Goal: Task Accomplishment & Management: Manage account settings

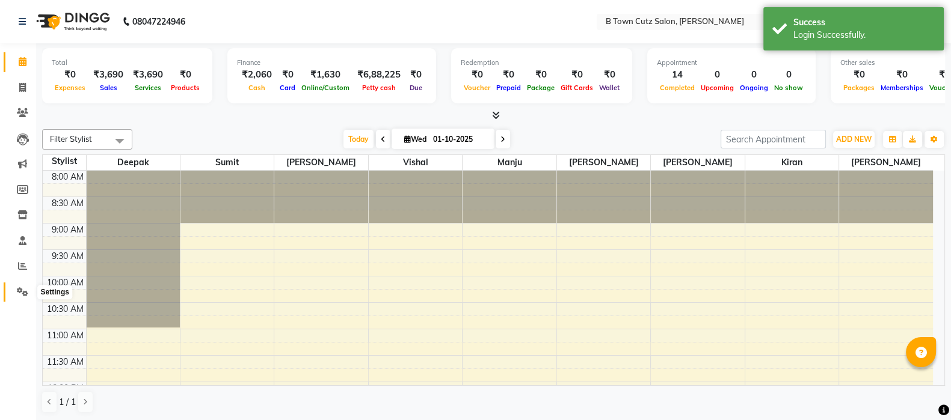
click at [21, 296] on icon at bounding box center [22, 291] width 11 height 9
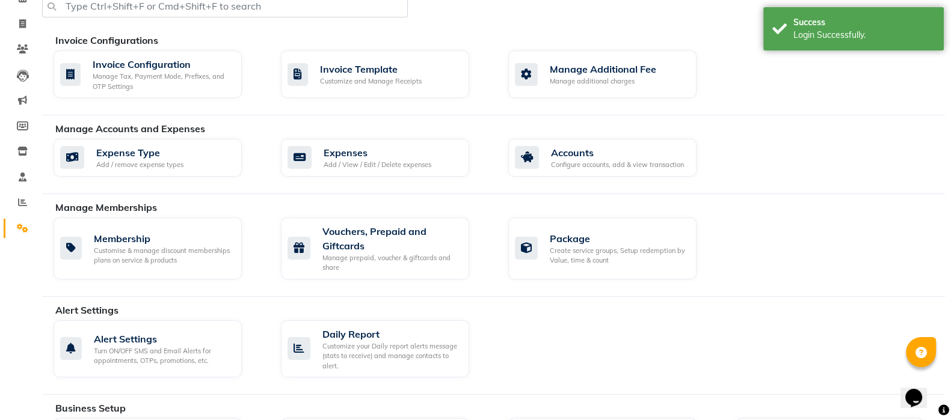
scroll to position [64, 0]
click at [133, 334] on div "Alert Settings" at bounding box center [163, 338] width 138 height 14
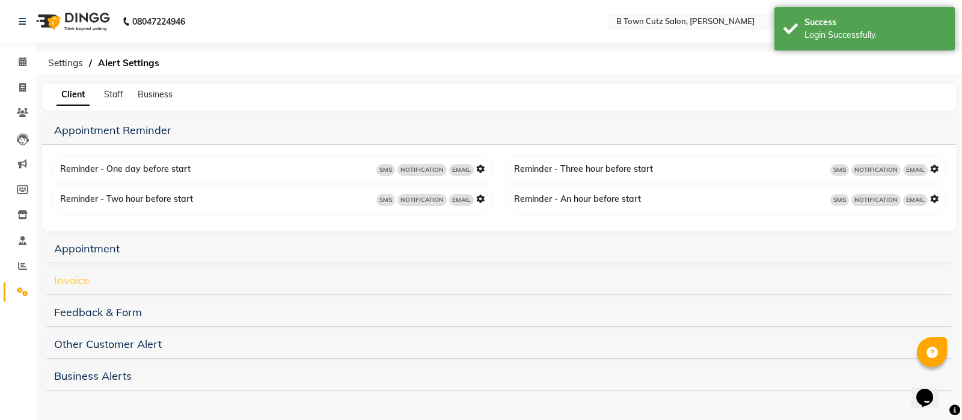
click at [73, 280] on link "Invoice" at bounding box center [71, 281] width 35 height 14
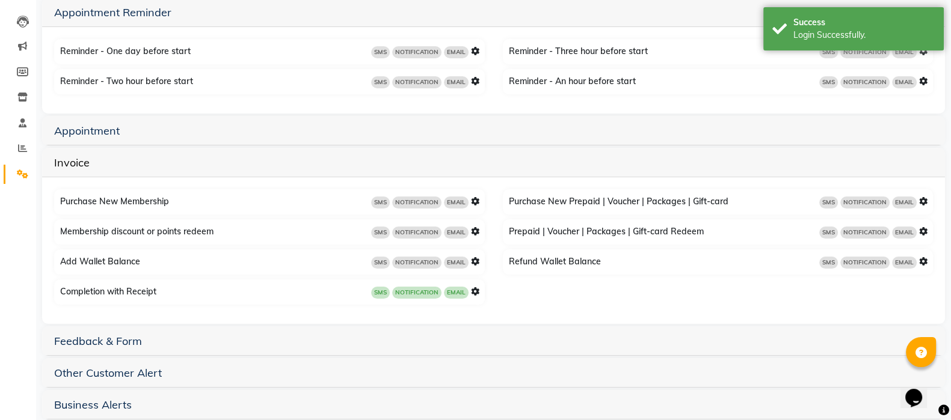
scroll to position [120, 0]
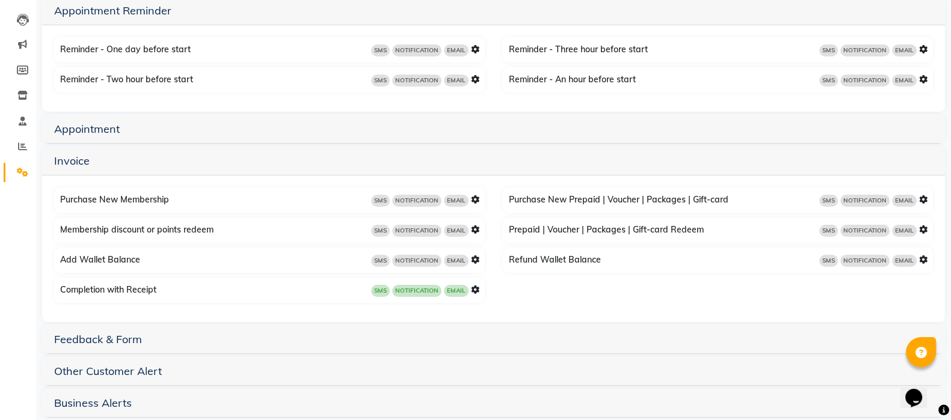
click at [472, 289] on icon at bounding box center [475, 290] width 8 height 8
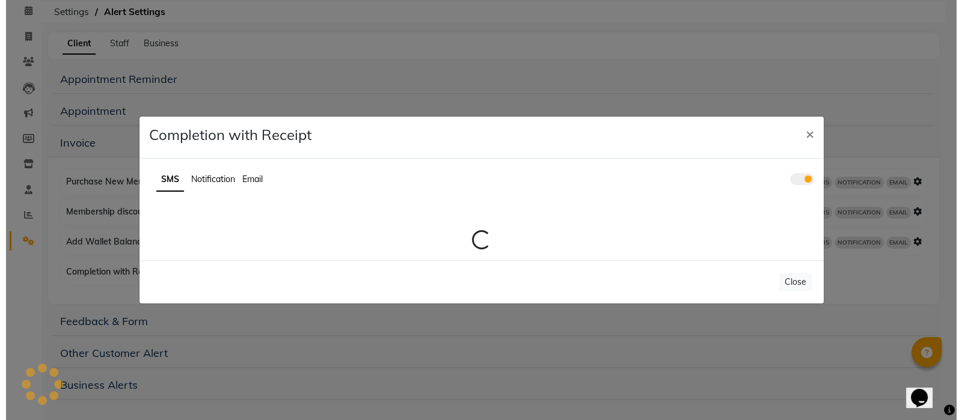
scroll to position [51, 0]
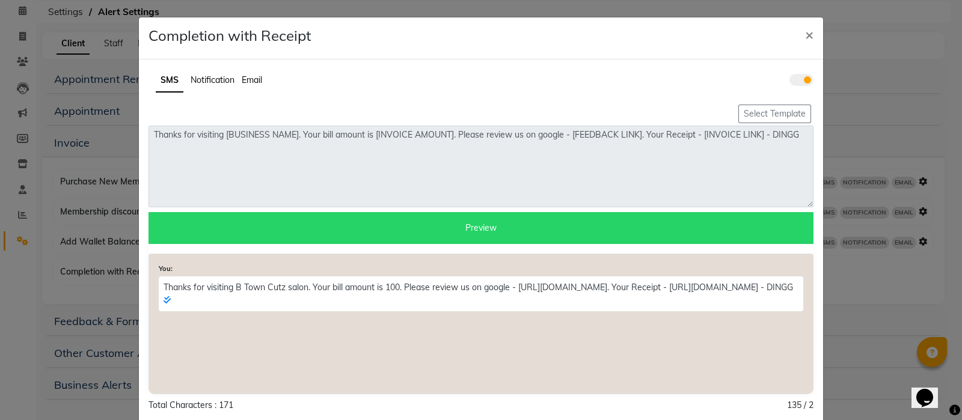
click at [794, 82] on span at bounding box center [802, 80] width 24 height 12
click at [790, 82] on input "checkbox" at bounding box center [790, 82] width 0 height 0
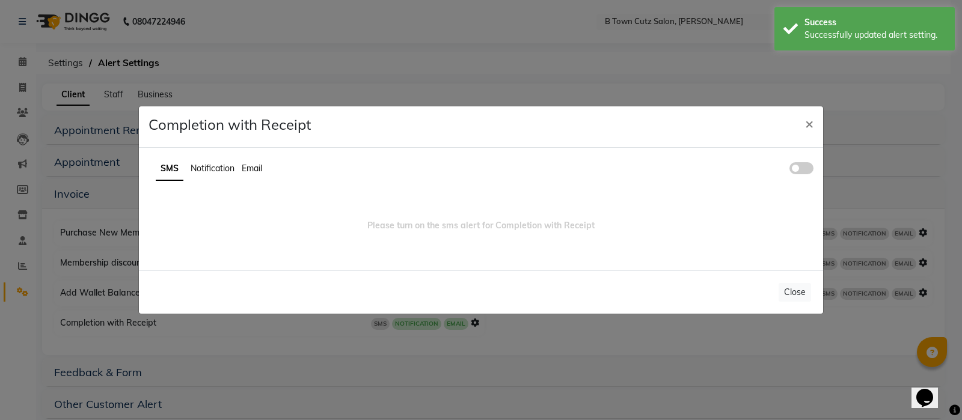
click at [800, 165] on span at bounding box center [802, 168] width 24 height 12
click at [790, 170] on input "checkbox" at bounding box center [790, 170] width 0 height 0
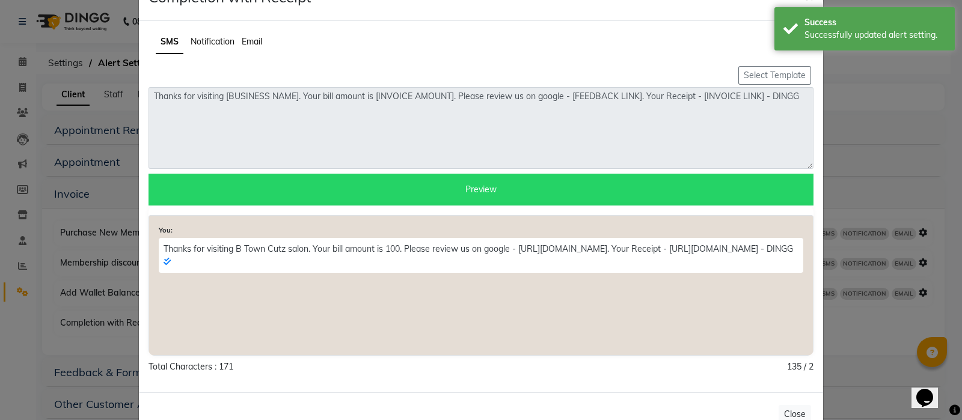
scroll to position [40, 0]
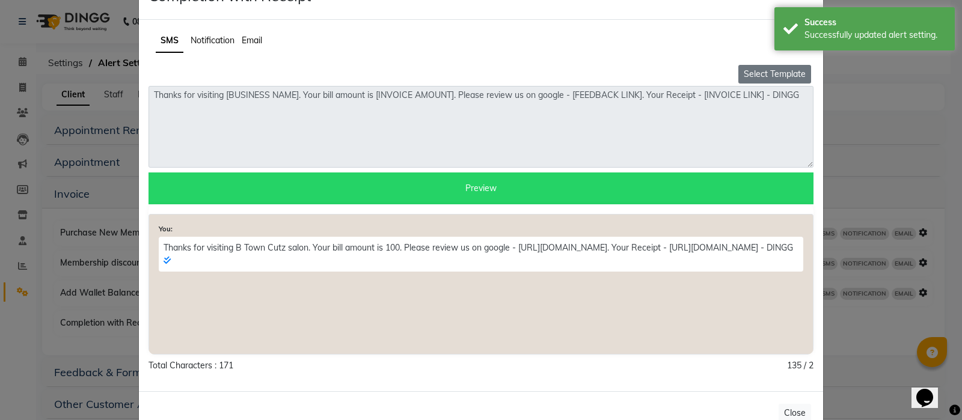
click at [751, 72] on button "Select Template" at bounding box center [774, 74] width 73 height 19
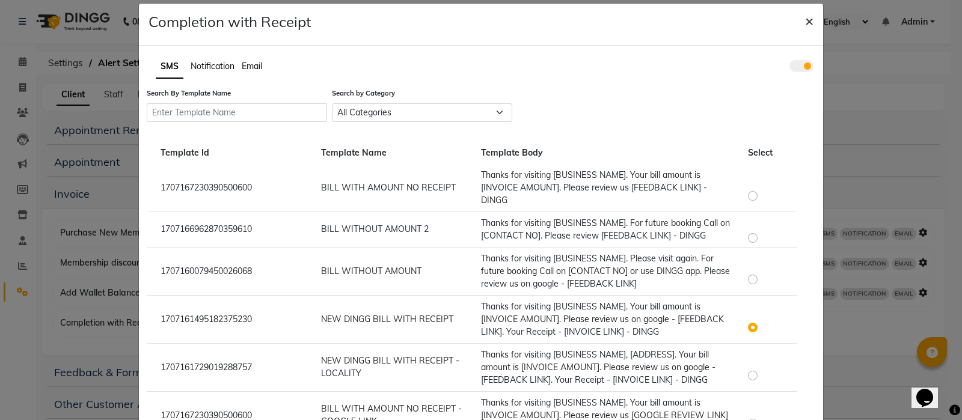
scroll to position [13, 0]
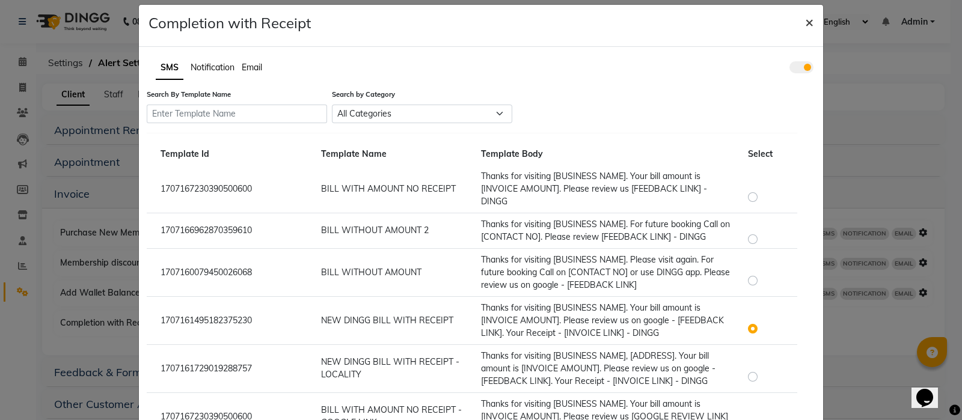
click at [806, 22] on span "×" at bounding box center [809, 22] width 8 height 18
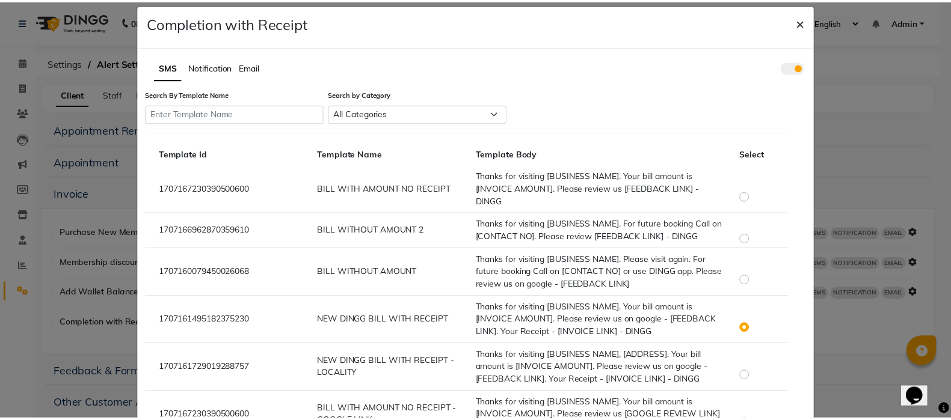
scroll to position [0, 0]
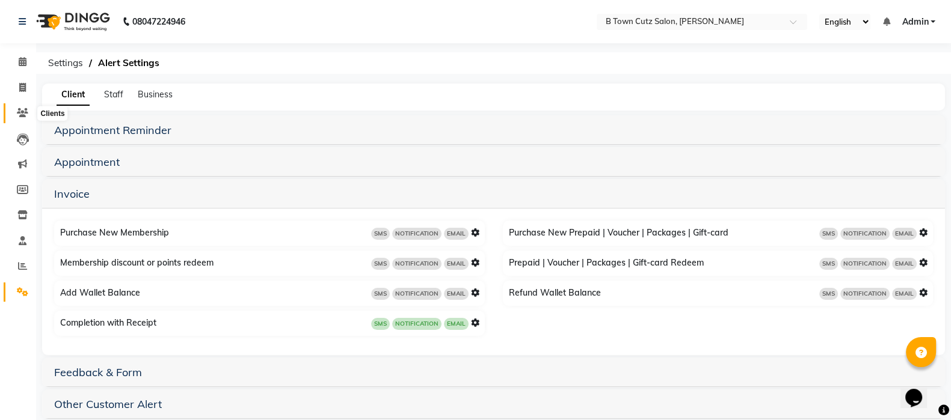
click at [24, 109] on icon at bounding box center [22, 112] width 11 height 9
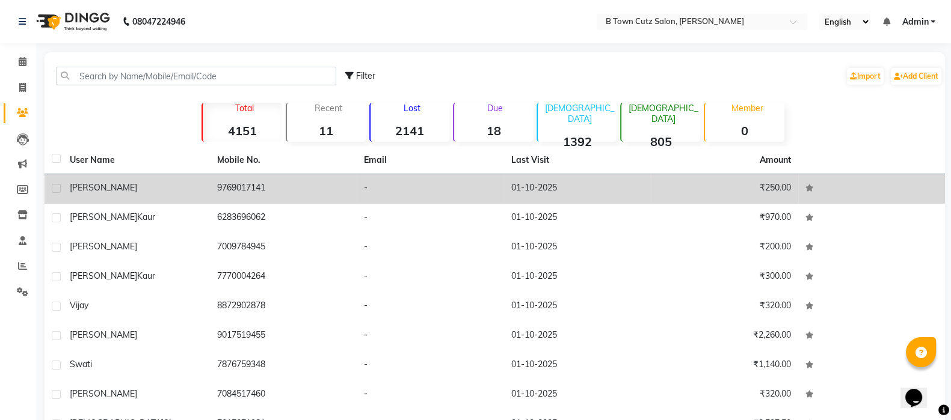
click at [238, 191] on td "9769017141" at bounding box center [283, 188] width 147 height 29
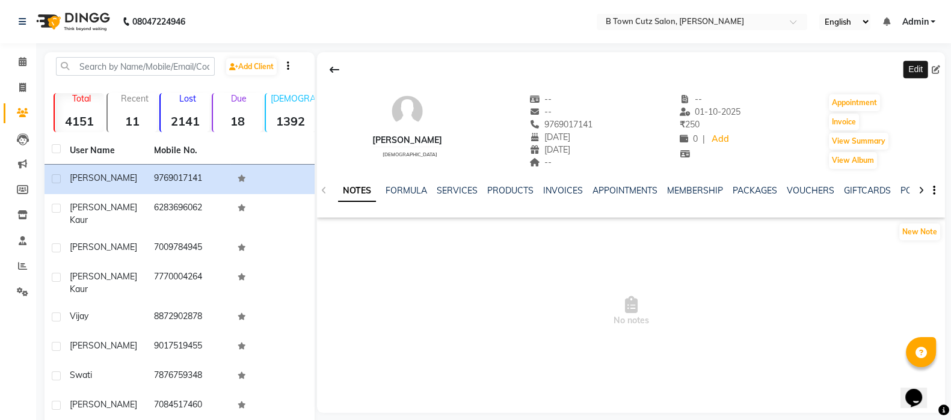
click at [935, 71] on icon at bounding box center [935, 70] width 8 height 8
select select "29"
select select "05"
select select "1989"
select select "male"
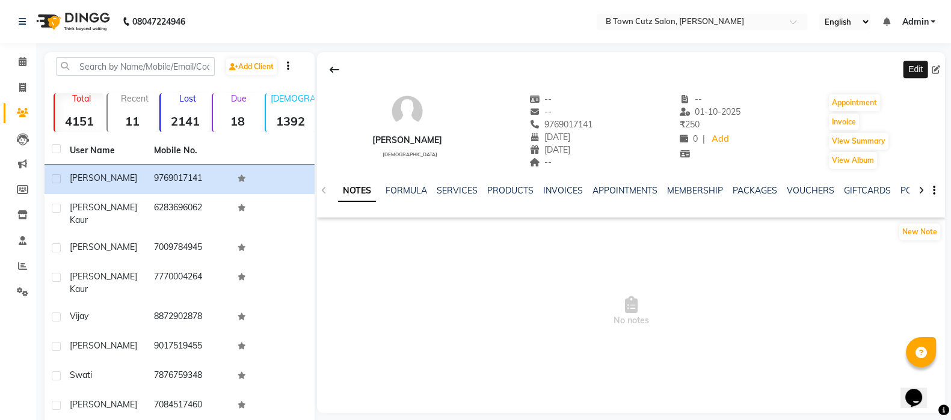
select select "08"
select select "07"
select select "2017"
click at [22, 85] on icon at bounding box center [22, 87] width 7 height 9
select select "4658"
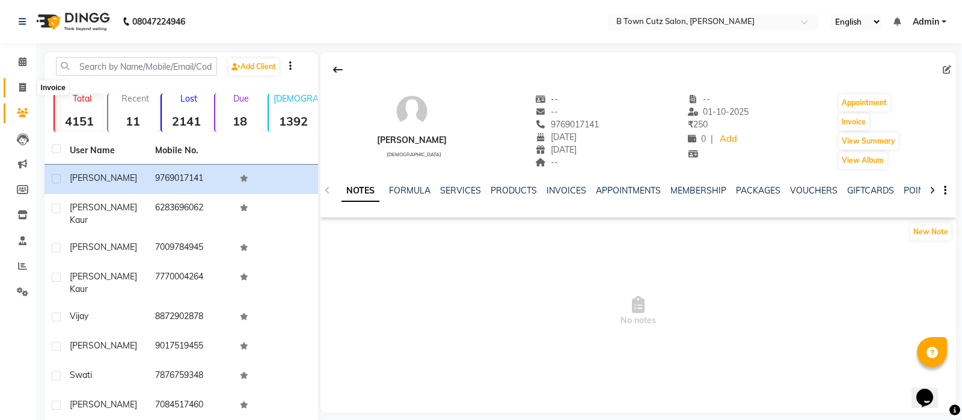
select select "service"
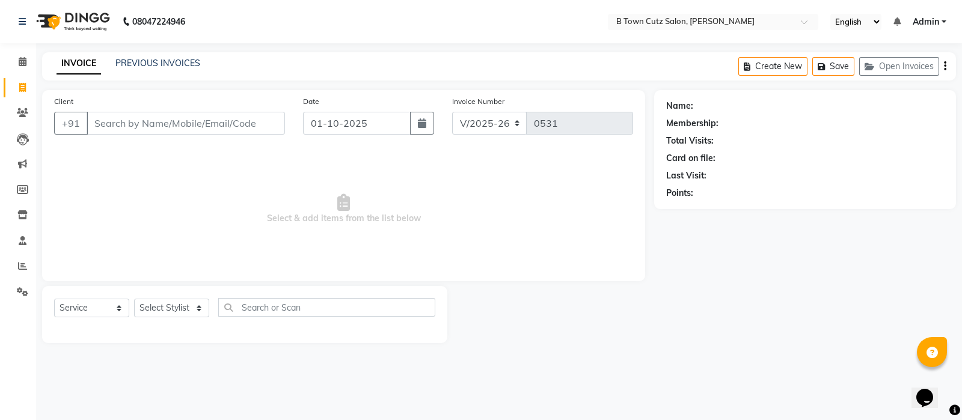
click at [158, 121] on input "Client" at bounding box center [186, 123] width 198 height 23
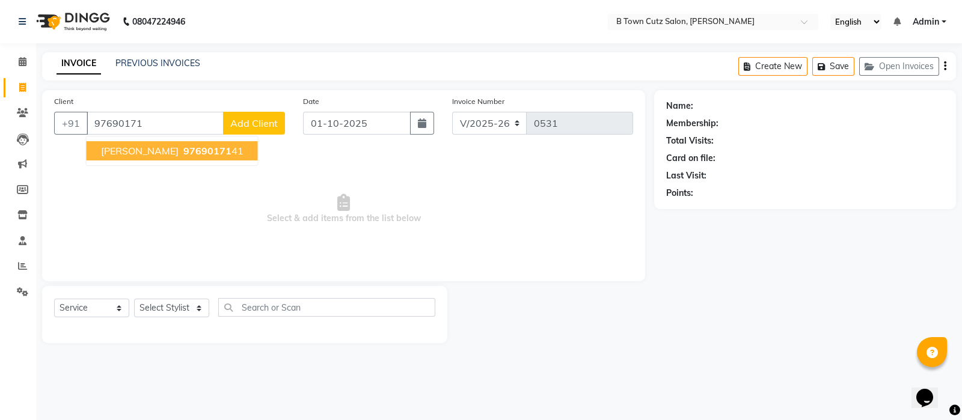
click at [183, 152] on span "97690171" at bounding box center [207, 151] width 48 height 12
type input "9769017141"
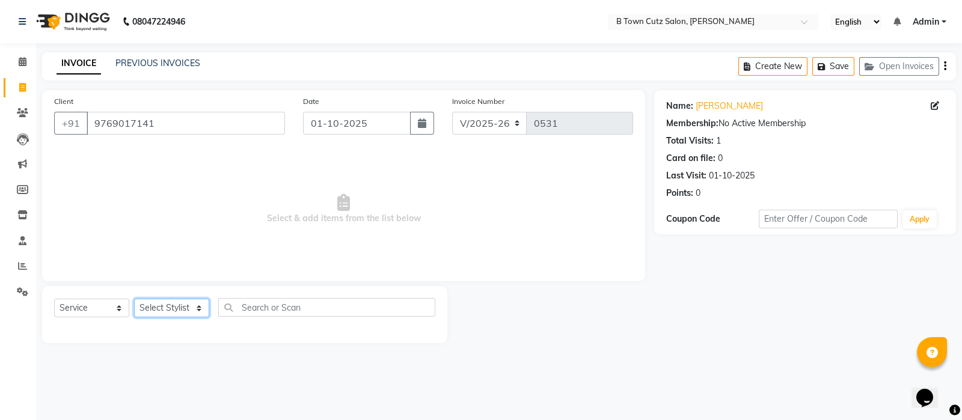
click at [179, 308] on select "Select Stylist Deepak Gurpreet Khushdil Kiran Manju manpreet Ramanpreet Sumit v…" at bounding box center [171, 308] width 75 height 19
select select "93448"
click at [134, 299] on select "Select Stylist Deepak Gurpreet Khushdil Kiran Manju manpreet Ramanpreet Sumit v…" at bounding box center [171, 308] width 75 height 19
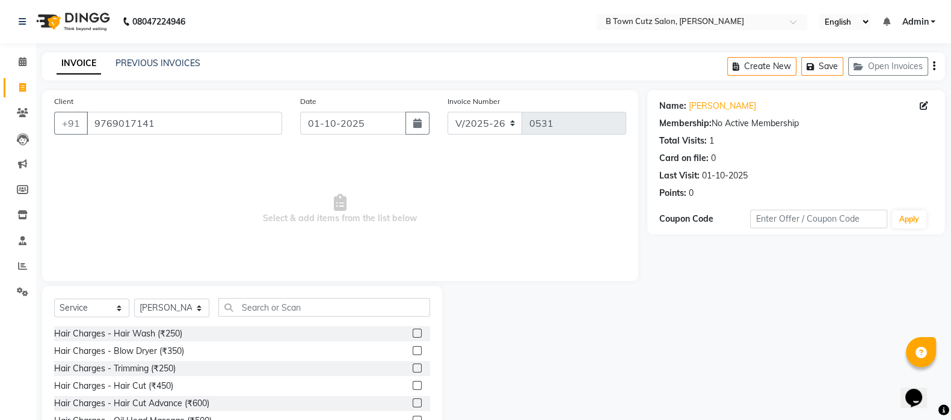
click at [413, 334] on label at bounding box center [417, 333] width 9 height 9
click at [413, 334] on input "checkbox" at bounding box center [417, 334] width 8 height 8
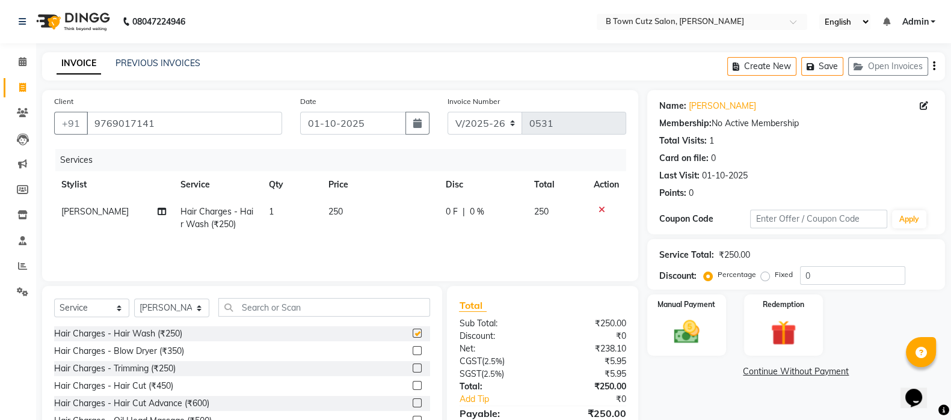
checkbox input "false"
click at [689, 335] on img at bounding box center [686, 332] width 43 height 30
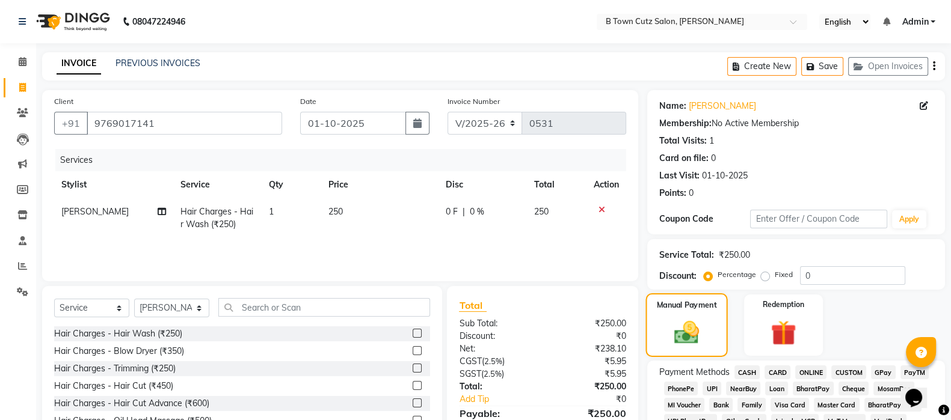
scroll to position [90, 0]
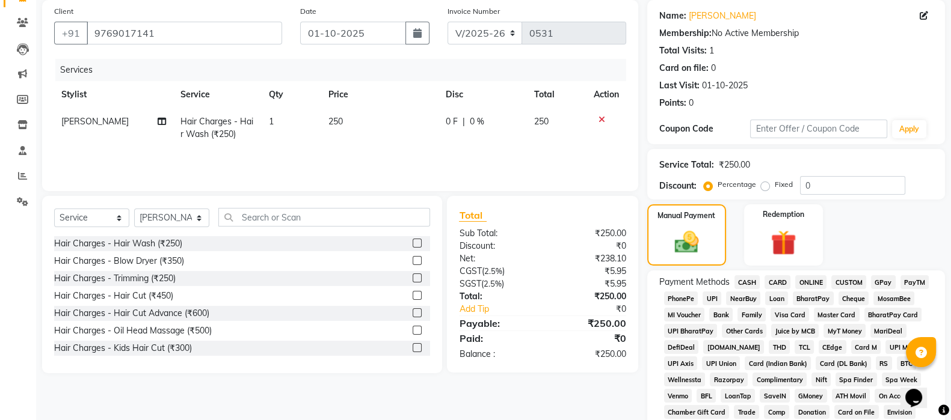
click at [847, 284] on span "CUSTOM" at bounding box center [848, 282] width 35 height 14
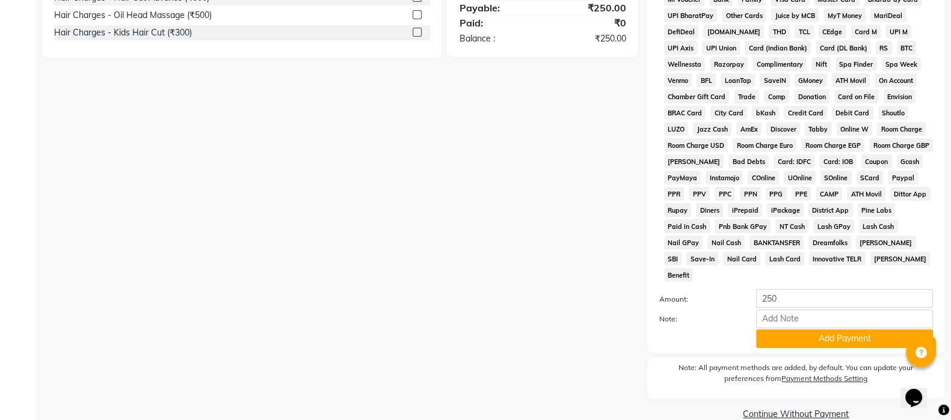
scroll to position [414, 0]
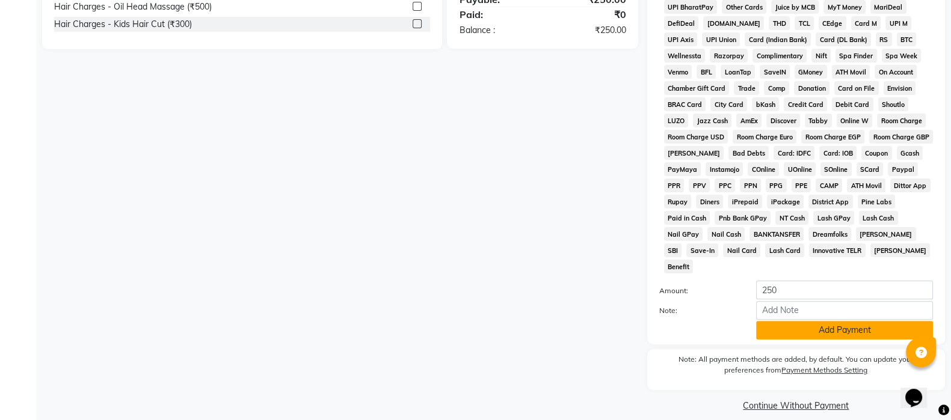
click at [829, 321] on button "Add Payment" at bounding box center [844, 330] width 177 height 19
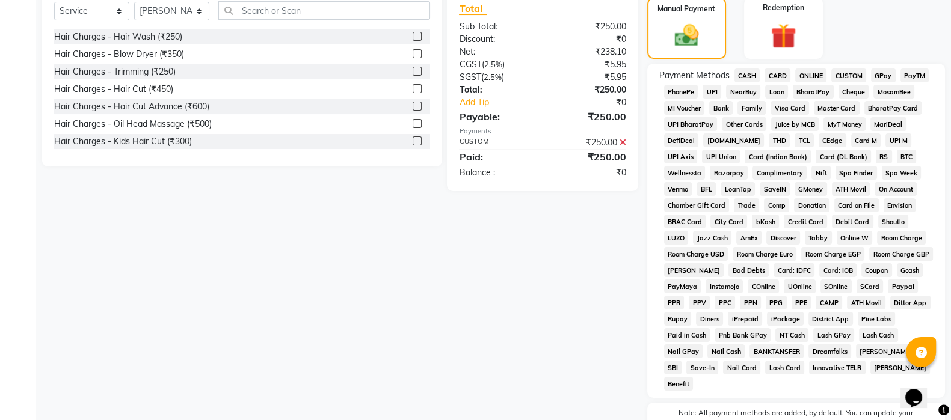
scroll to position [293, 0]
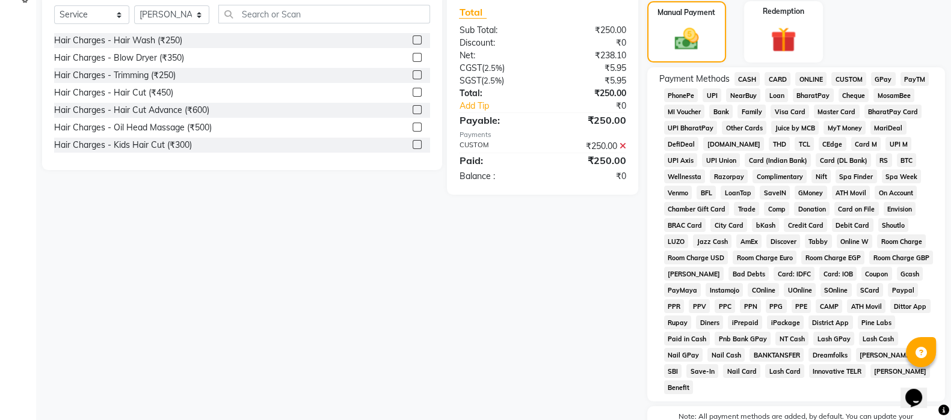
click at [625, 147] on icon at bounding box center [622, 146] width 7 height 8
click at [713, 100] on span "UPI" at bounding box center [711, 95] width 19 height 14
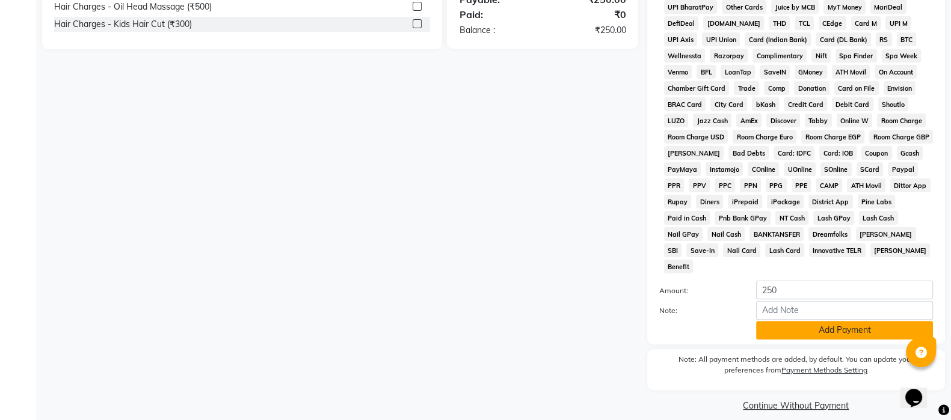
click at [815, 326] on button "Add Payment" at bounding box center [844, 330] width 177 height 19
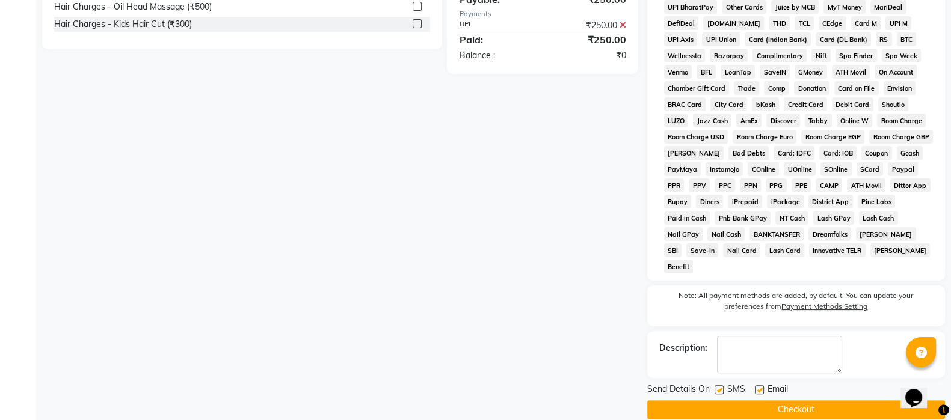
scroll to position [417, 0]
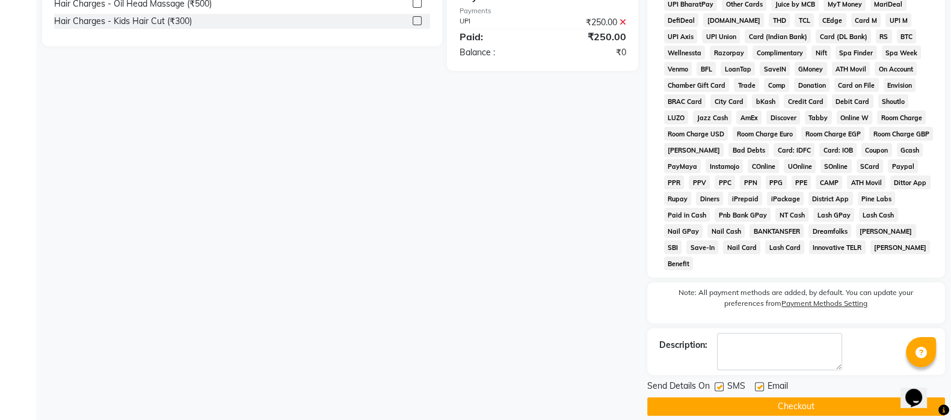
click at [790, 397] on button "Checkout" at bounding box center [796, 406] width 298 height 19
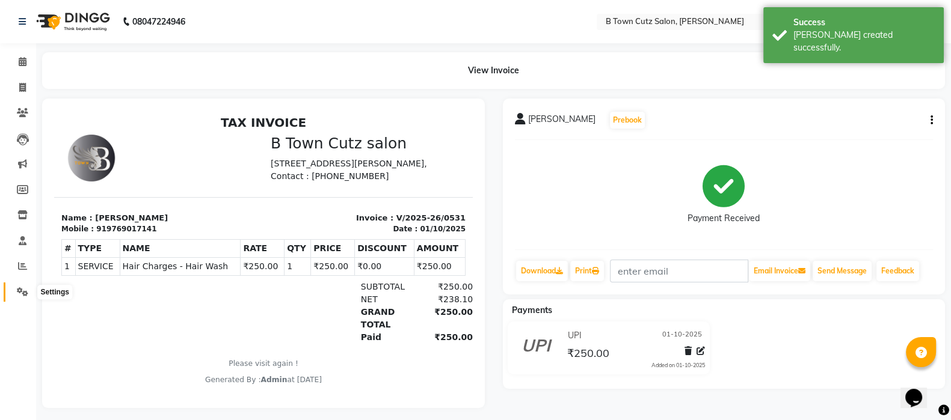
click at [24, 294] on icon at bounding box center [22, 291] width 11 height 9
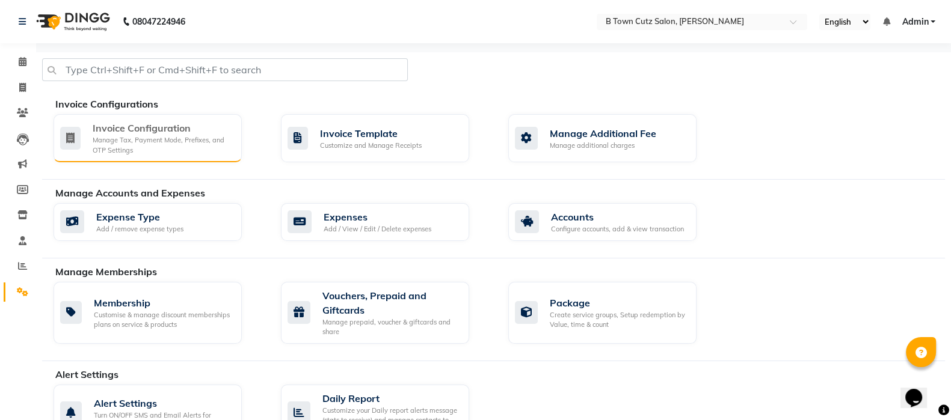
click at [161, 137] on div "Manage Tax, Payment Mode, Prefixes, and OTP Settings" at bounding box center [163, 145] width 140 height 20
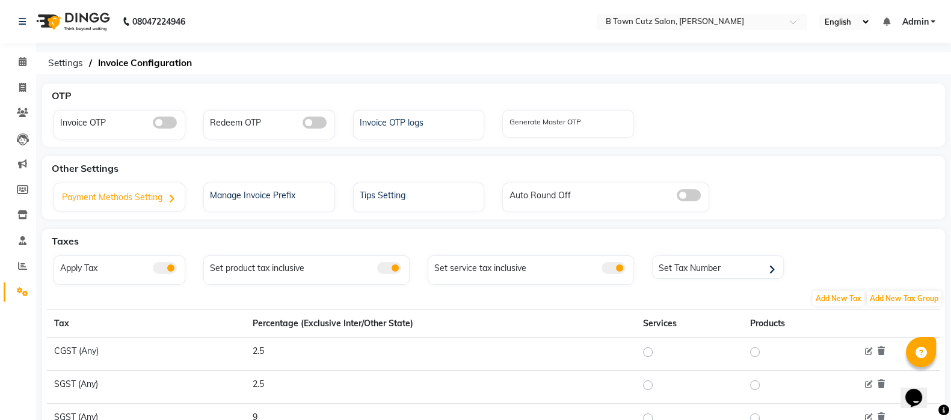
click at [172, 201] on icon at bounding box center [171, 199] width 7 height 10
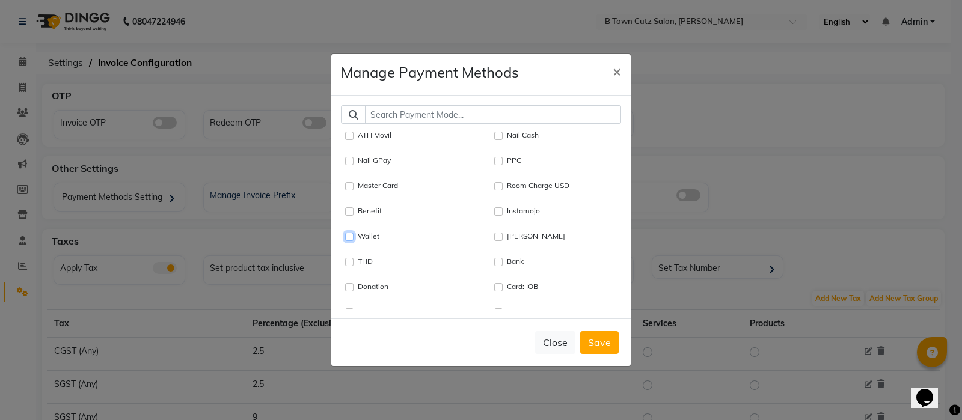
click at [348, 235] on input "Wallet" at bounding box center [349, 237] width 8 height 8
checkbox input "true"
click at [349, 238] on input "Points" at bounding box center [349, 236] width 8 height 8
checkbox input "true"
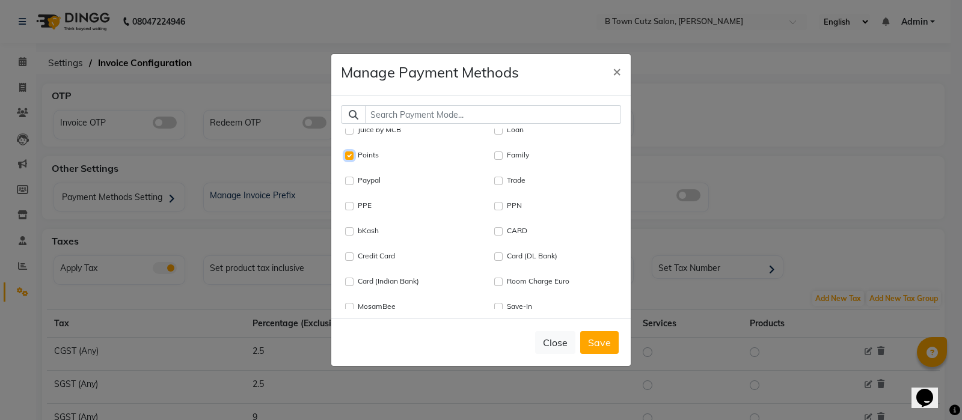
scroll to position [249, 0]
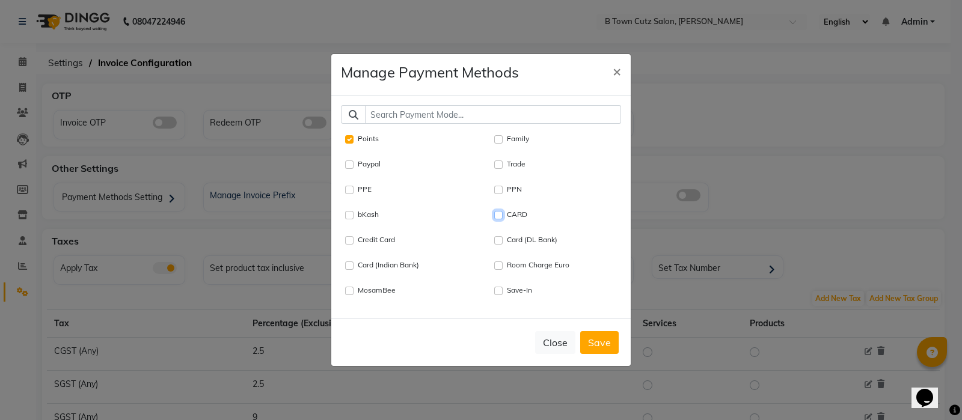
click at [494, 213] on input "CARD" at bounding box center [498, 215] width 8 height 8
checkbox input "true"
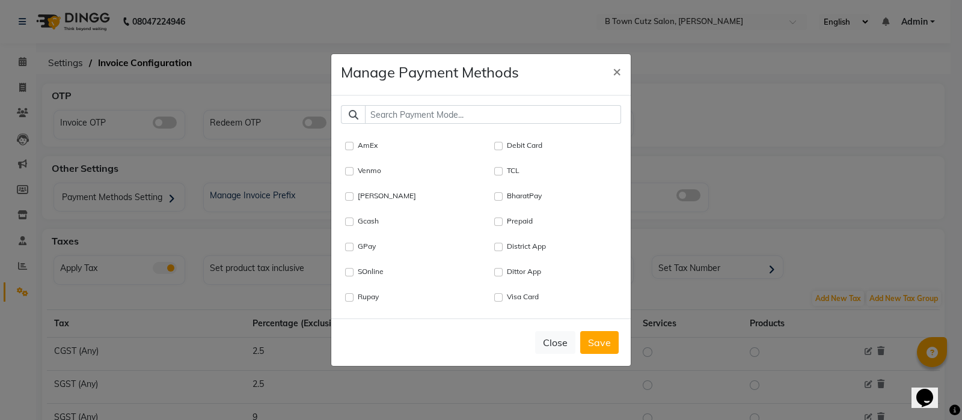
scroll to position [437, 0]
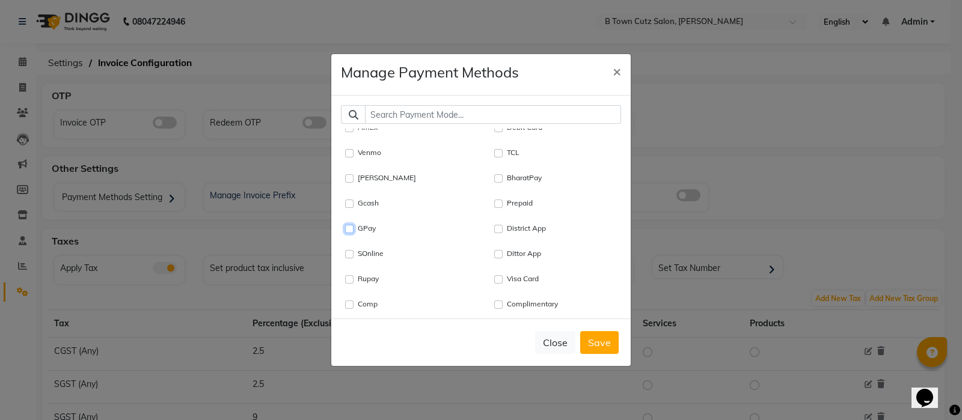
click at [347, 227] on input "GPay" at bounding box center [349, 229] width 8 height 8
checkbox input "true"
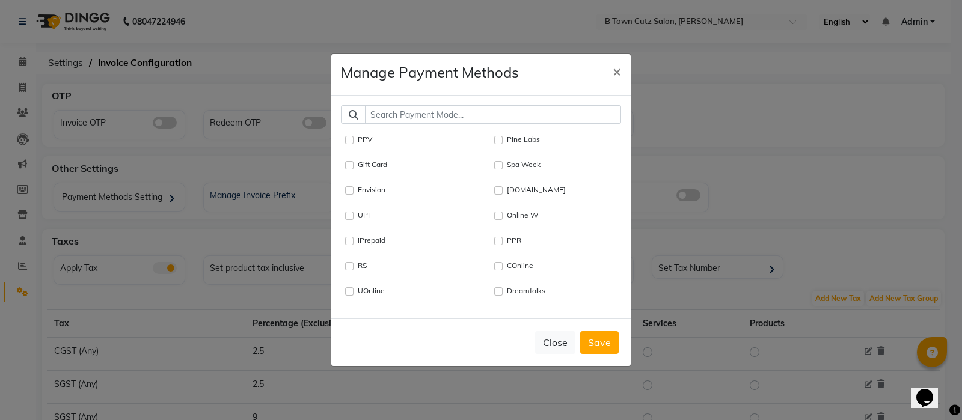
scroll to position [680, 0]
click at [348, 158] on div "Gift Card" at bounding box center [409, 163] width 126 height 14
click at [346, 164] on Card "Gift Card" at bounding box center [349, 163] width 8 height 8
checkbox Card "true"
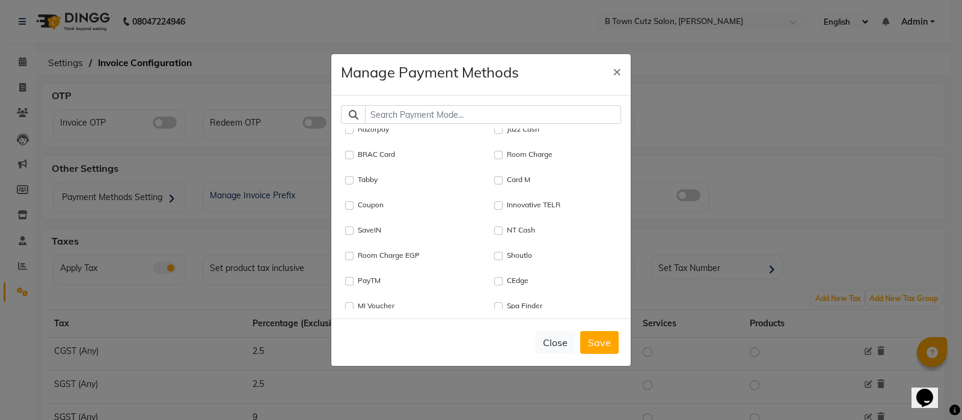
scroll to position [983, 0]
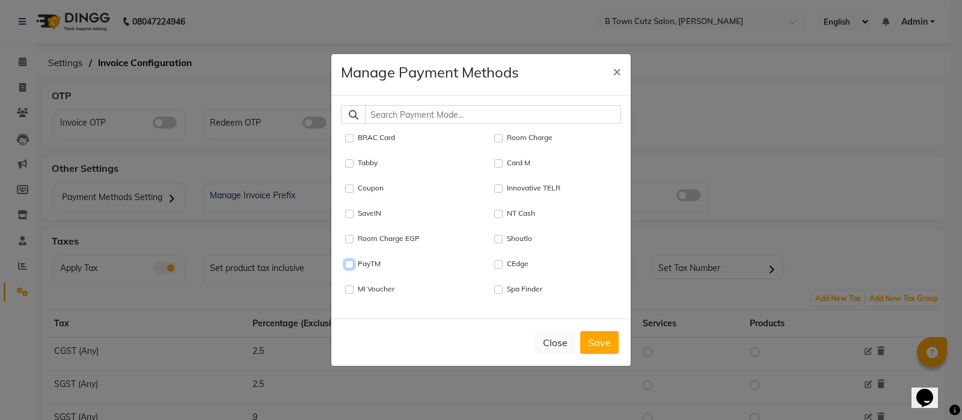
click at [349, 264] on input "PayTM" at bounding box center [349, 264] width 8 height 8
checkbox input "true"
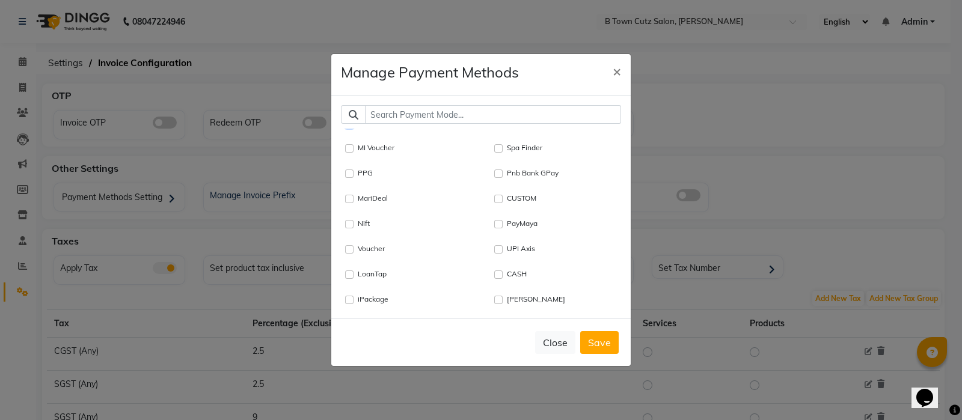
scroll to position [1127, 0]
click at [494, 275] on input "CASH" at bounding box center [498, 272] width 8 height 8
checkbox input "true"
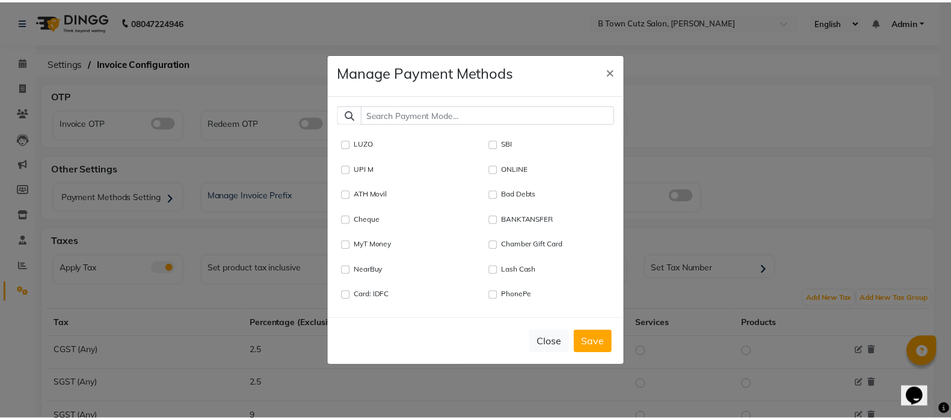
scroll to position [1391, 0]
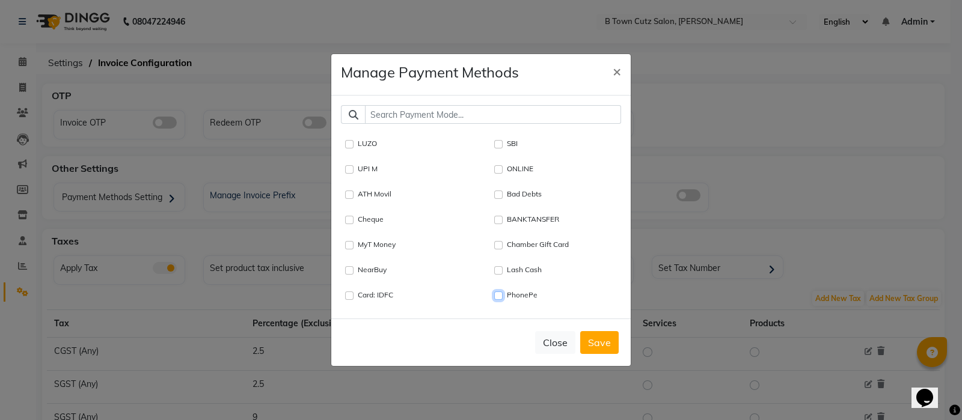
click at [494, 292] on input "PhonePe" at bounding box center [498, 296] width 8 height 8
checkbox input "true"
click at [614, 347] on button "Save" at bounding box center [599, 342] width 38 height 23
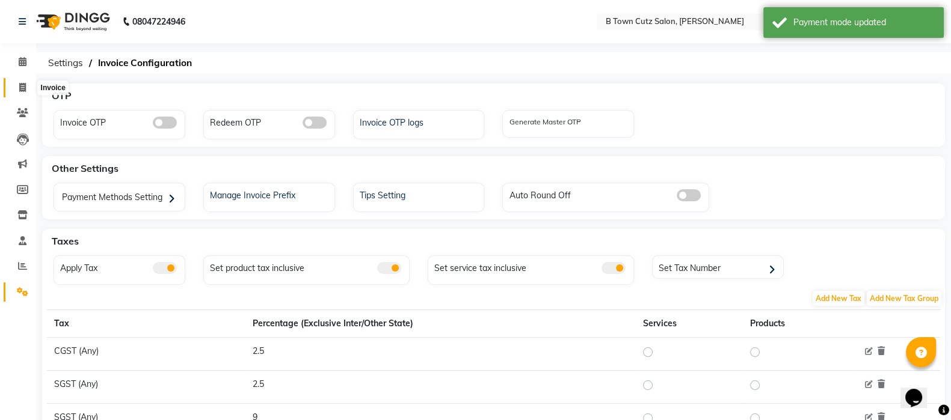
click at [22, 88] on icon at bounding box center [22, 87] width 7 height 9
select select "4658"
select select "service"
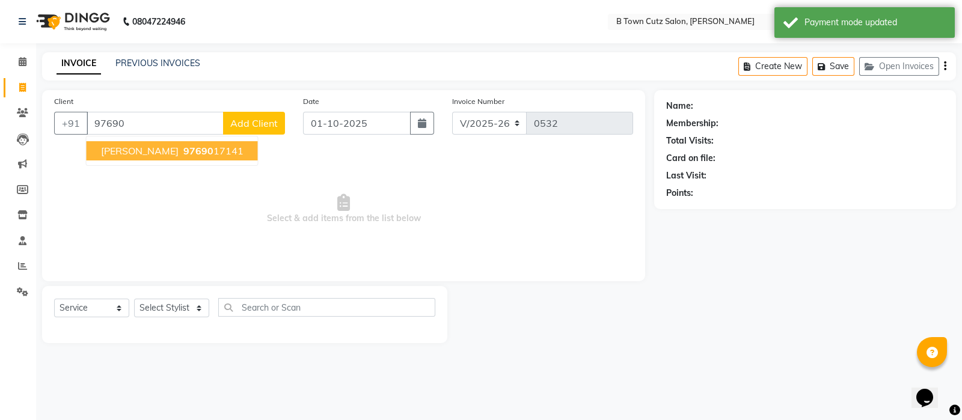
click at [183, 145] on span "97690" at bounding box center [198, 151] width 30 height 12
type input "9769017141"
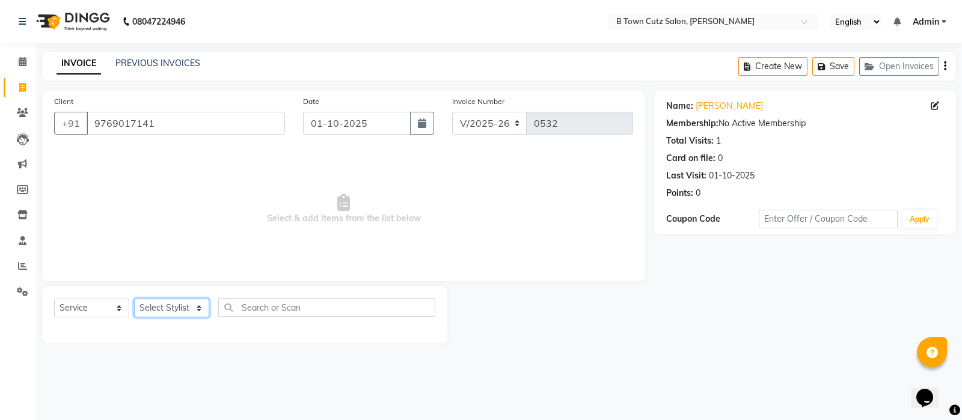
click at [168, 311] on select "Select Stylist Deepak Gurpreet Khushdil Kiran Manju manpreet Ramanpreet Sumit v…" at bounding box center [171, 308] width 75 height 19
select select "93448"
click at [134, 299] on select "Select Stylist Deepak Gurpreet Khushdil Kiran Manju manpreet Ramanpreet Sumit v…" at bounding box center [171, 308] width 75 height 19
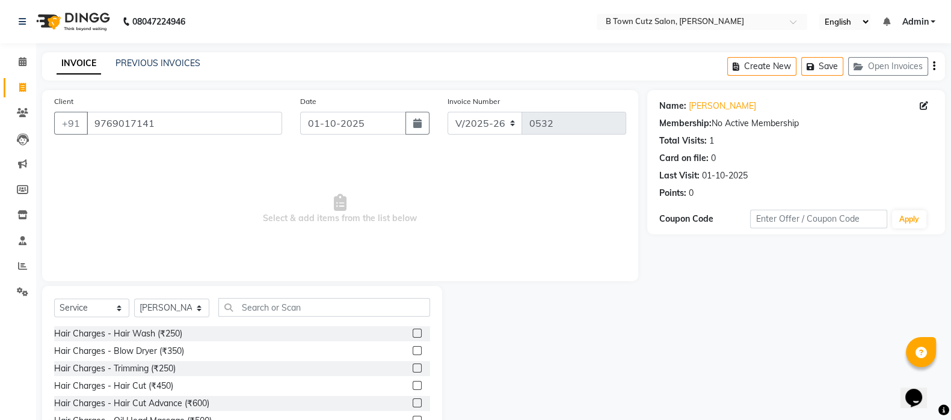
click at [413, 334] on label at bounding box center [417, 333] width 9 height 9
click at [413, 334] on input "checkbox" at bounding box center [417, 334] width 8 height 8
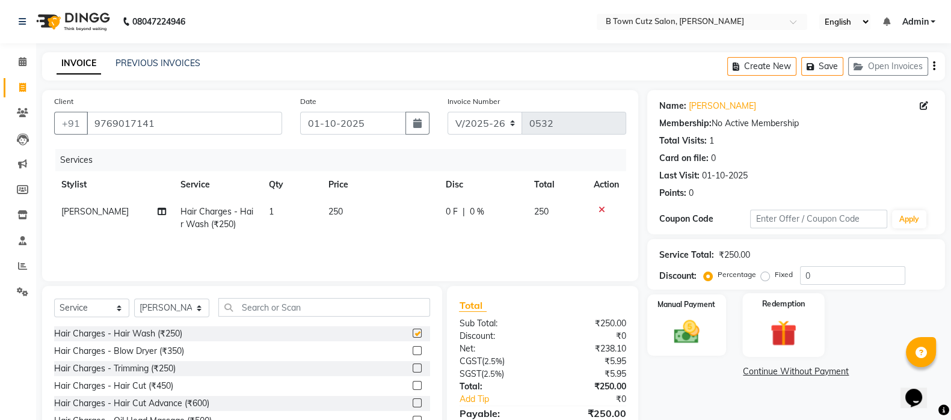
checkbox input "false"
click at [708, 308] on label "Manual Payment" at bounding box center [686, 303] width 60 height 11
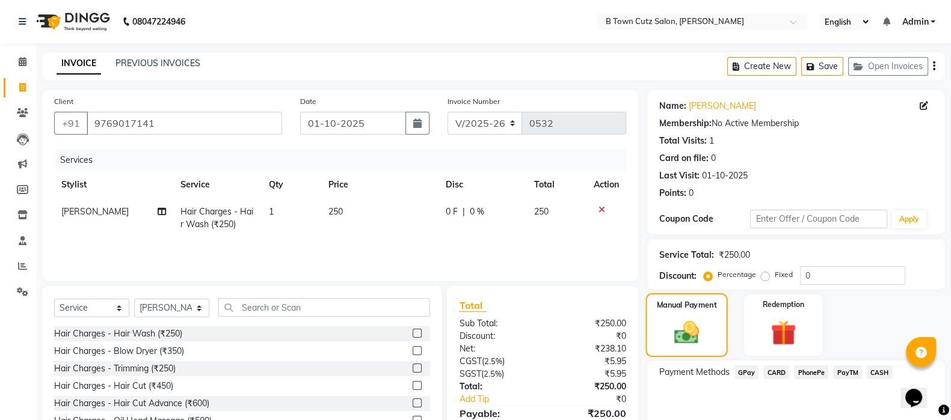
scroll to position [61, 0]
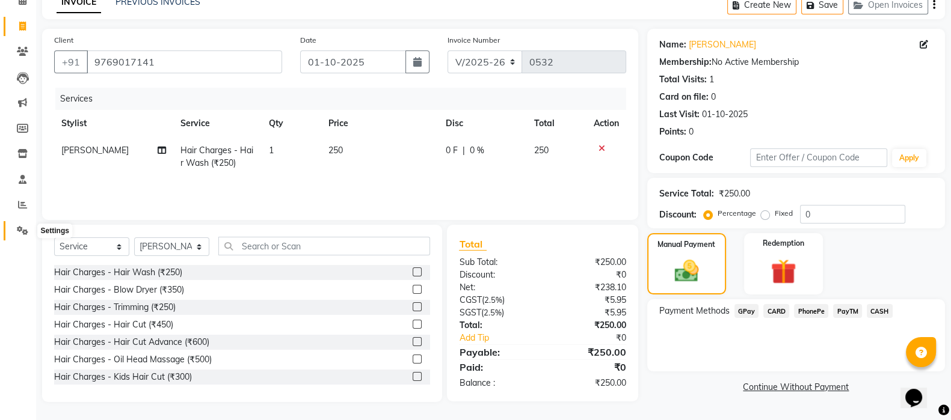
click at [23, 228] on icon at bounding box center [22, 230] width 11 height 9
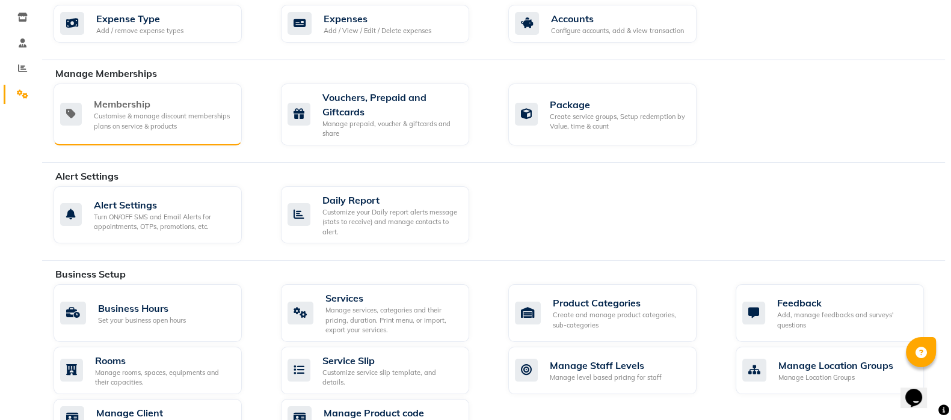
scroll to position [198, 0]
click at [144, 203] on div "Alert Settings" at bounding box center [163, 204] width 138 height 14
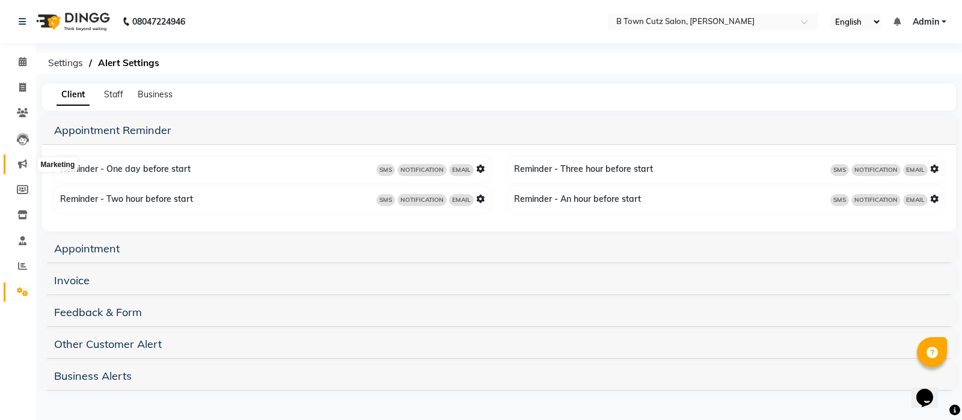
click at [28, 161] on span at bounding box center [22, 165] width 21 height 14
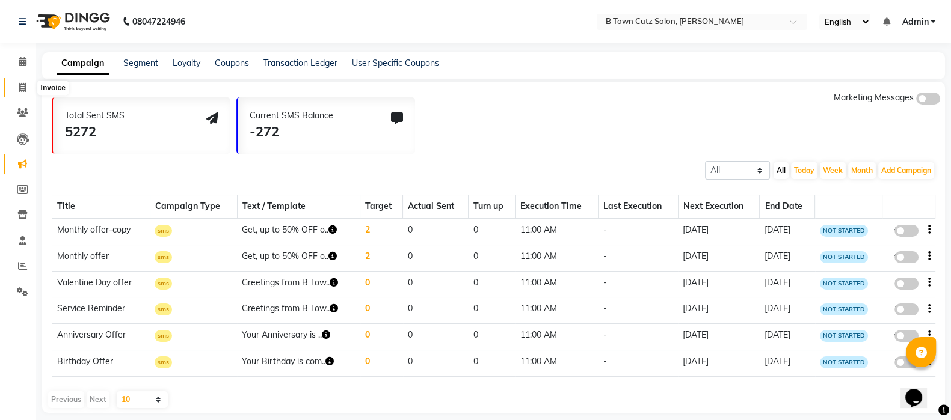
click at [21, 91] on icon at bounding box center [22, 87] width 7 height 9
select select "4658"
select select "service"
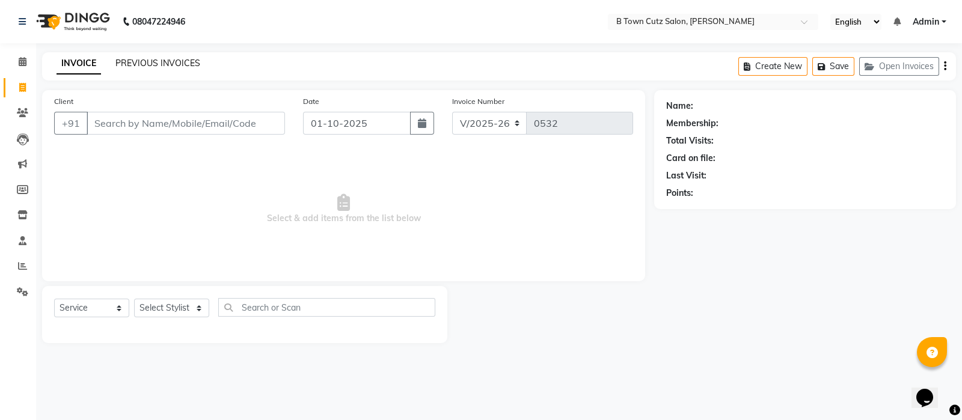
click at [148, 61] on link "PREVIOUS INVOICES" at bounding box center [157, 63] width 85 height 11
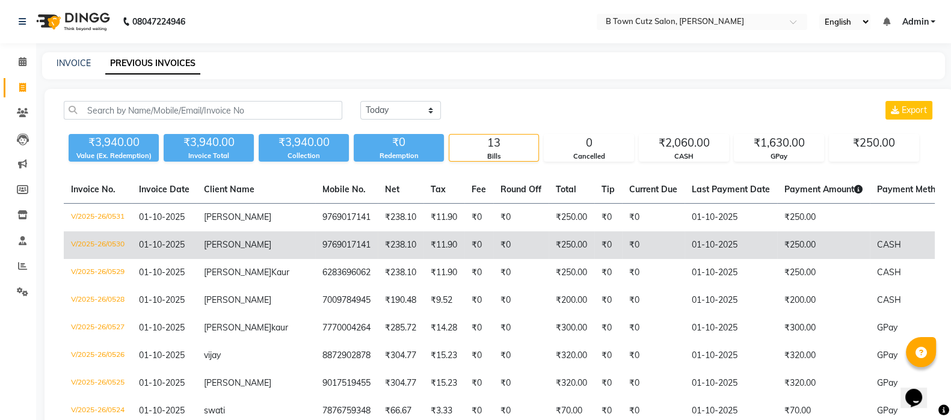
click at [493, 242] on td "₹0" at bounding box center [520, 246] width 55 height 28
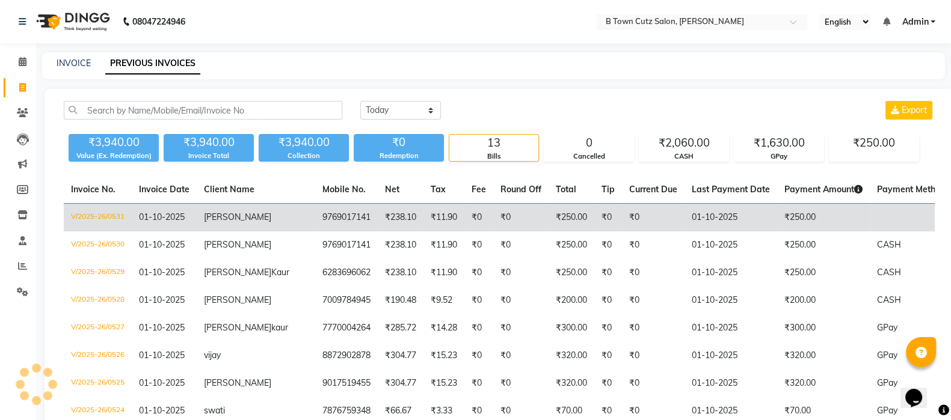
click at [226, 215] on span "[PERSON_NAME]" at bounding box center [237, 217] width 67 height 11
click at [378, 225] on td "₹238.10" at bounding box center [401, 218] width 46 height 28
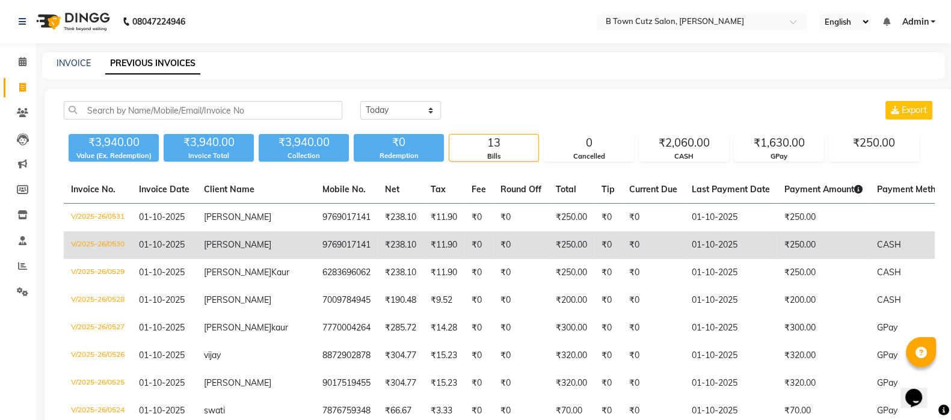
click at [548, 236] on td "₹250.00" at bounding box center [571, 246] width 46 height 28
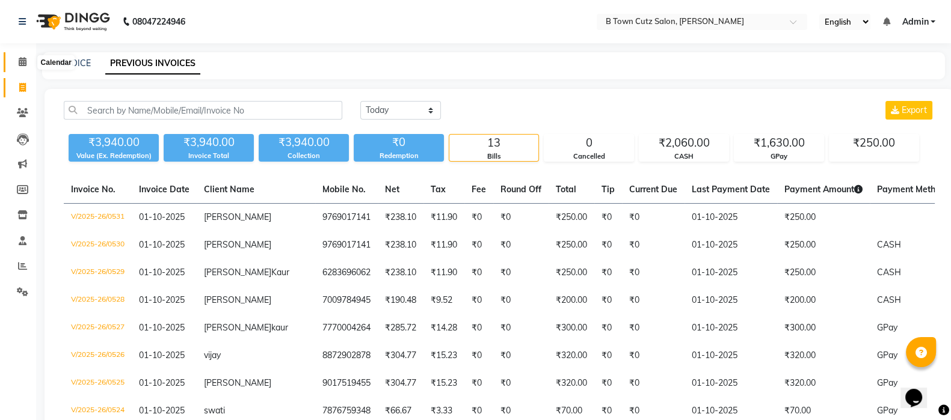
click at [20, 64] on icon at bounding box center [23, 61] width 8 height 9
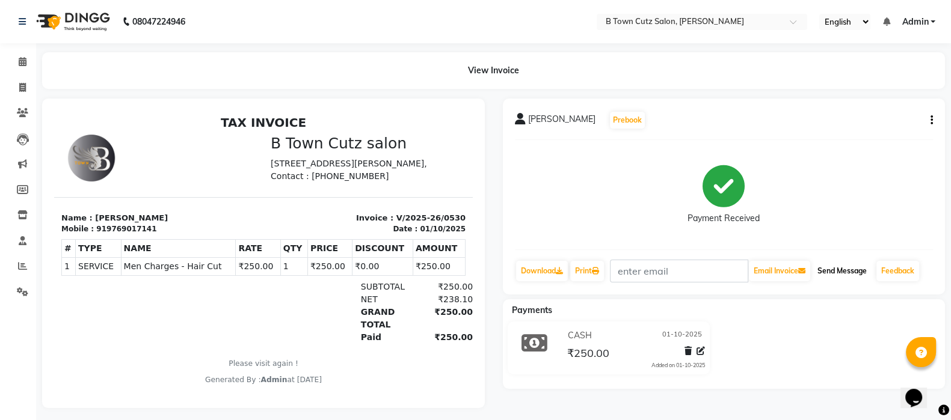
click at [844, 270] on button "Send Message" at bounding box center [841, 271] width 59 height 20
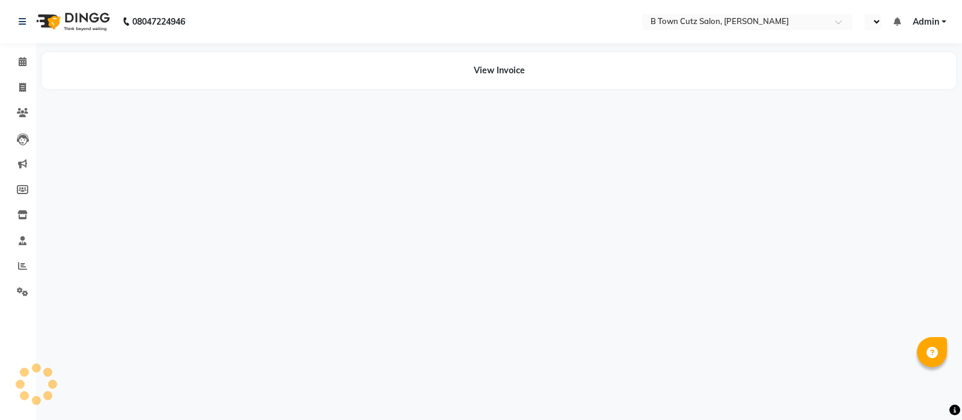
select select "en"
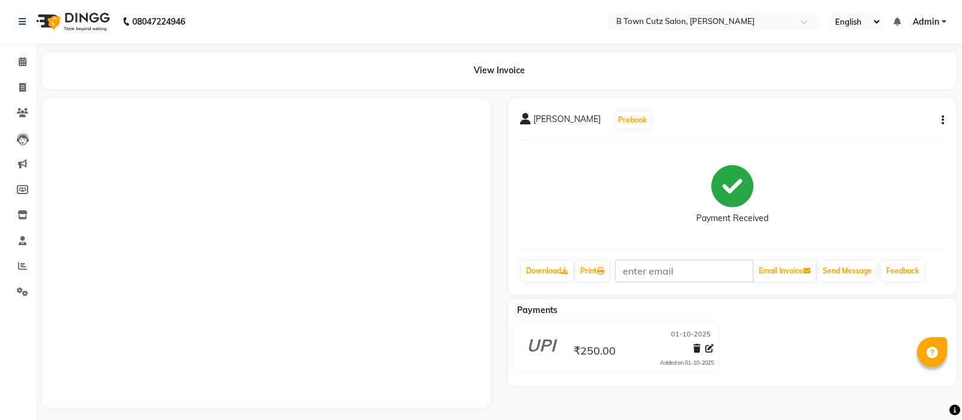
click at [941, 121] on div "[PERSON_NAME] Prebook Payment Received Download Print Email Invoice Send Messag…" at bounding box center [732, 197] width 448 height 196
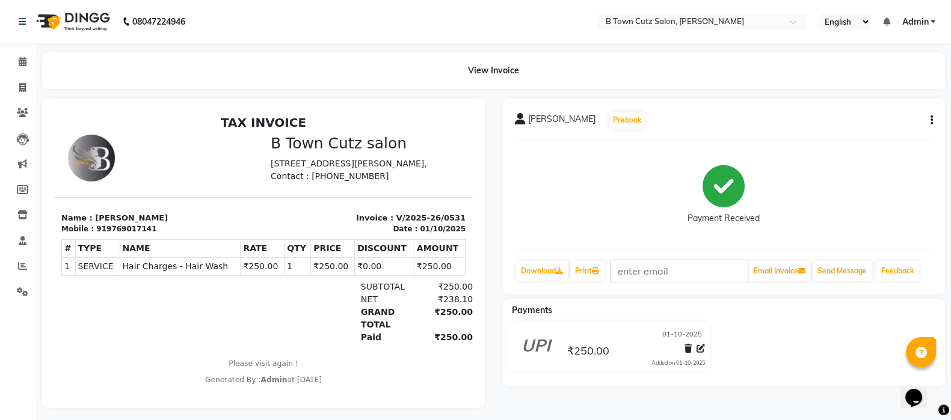
click at [929, 121] on button "button" at bounding box center [928, 120] width 7 height 13
click at [849, 89] on div "Cancel Invoice" at bounding box center [871, 89] width 82 height 15
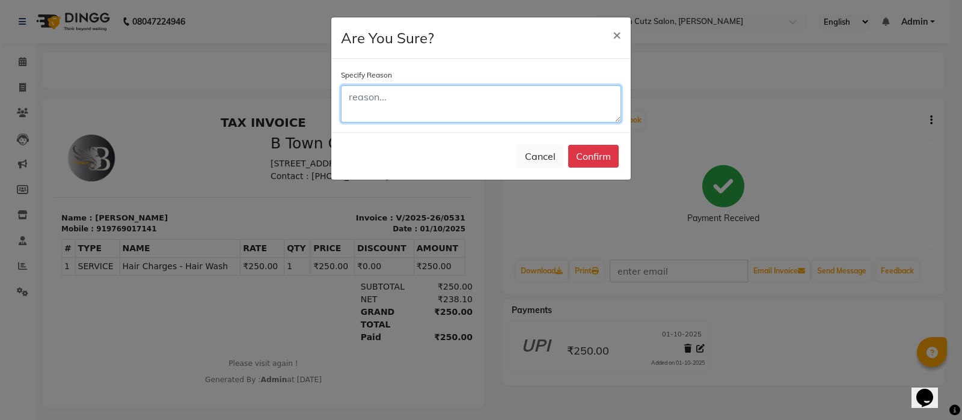
click at [485, 102] on textarea at bounding box center [481, 103] width 280 height 37
type textarea "Test"
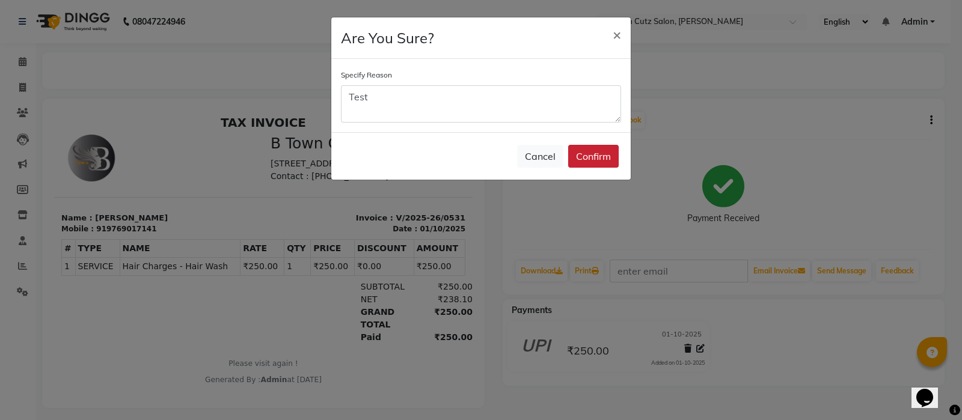
click at [595, 160] on button "Confirm" at bounding box center [593, 156] width 51 height 23
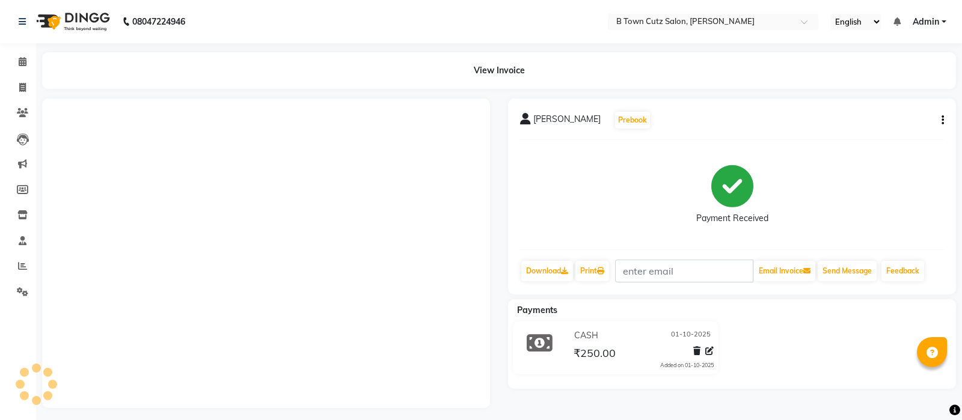
click at [942, 122] on div "[PERSON_NAME] Prebook Payment Received Download Print Email Invoice Send Messag…" at bounding box center [732, 197] width 448 height 196
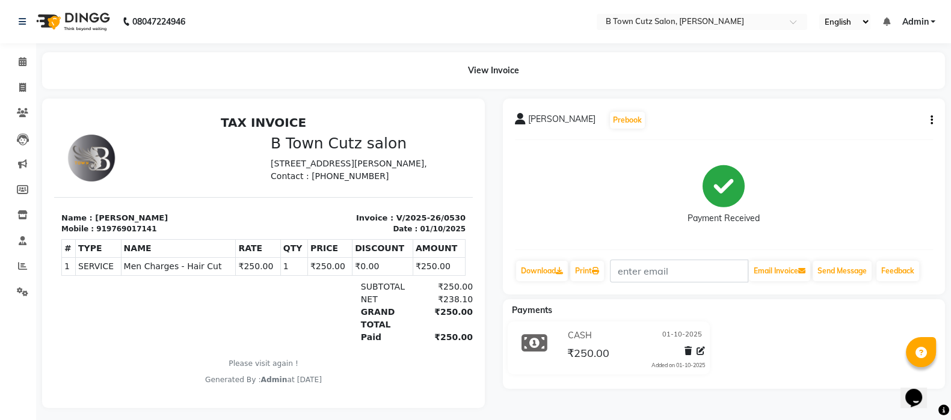
click at [931, 120] on icon "button" at bounding box center [931, 120] width 2 height 1
click at [881, 90] on div "Cancel Invoice" at bounding box center [871, 89] width 82 height 15
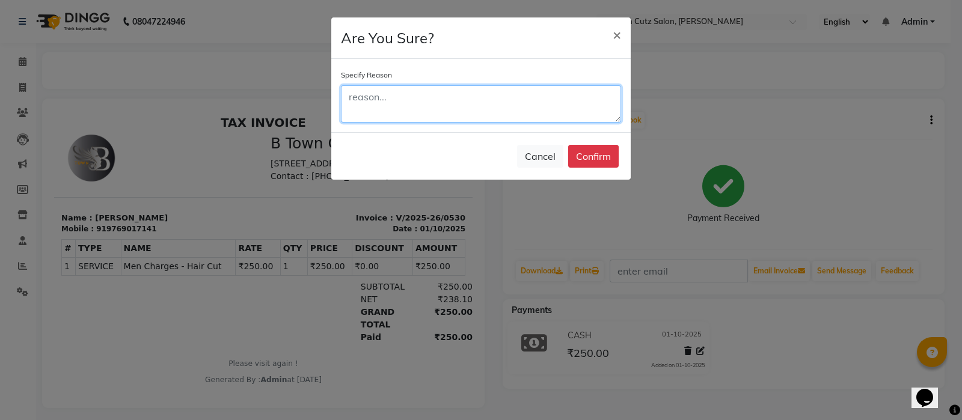
click at [517, 103] on textarea at bounding box center [481, 103] width 280 height 37
type textarea "Test"
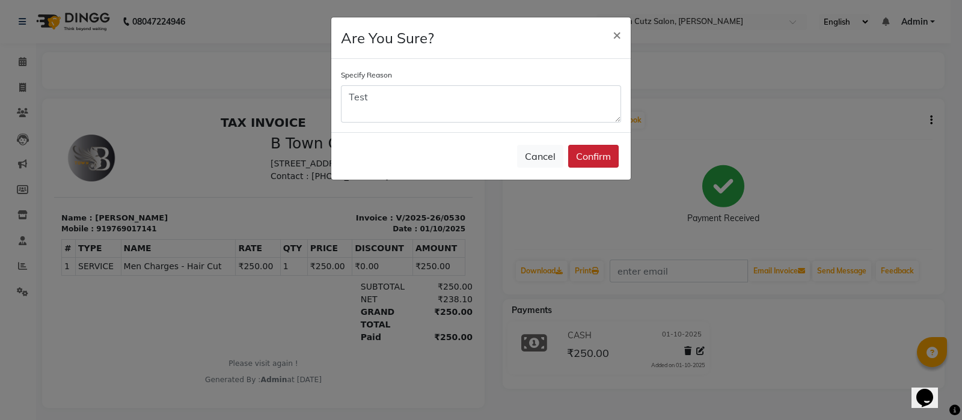
click at [607, 161] on button "Confirm" at bounding box center [593, 156] width 51 height 23
